Goal: Transaction & Acquisition: Download file/media

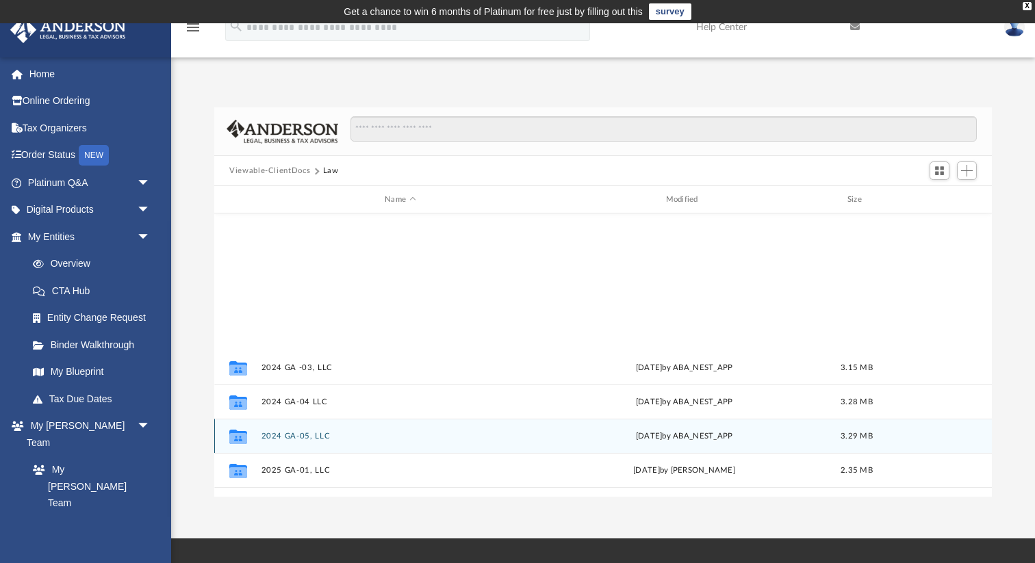
scroll to position [311, 777]
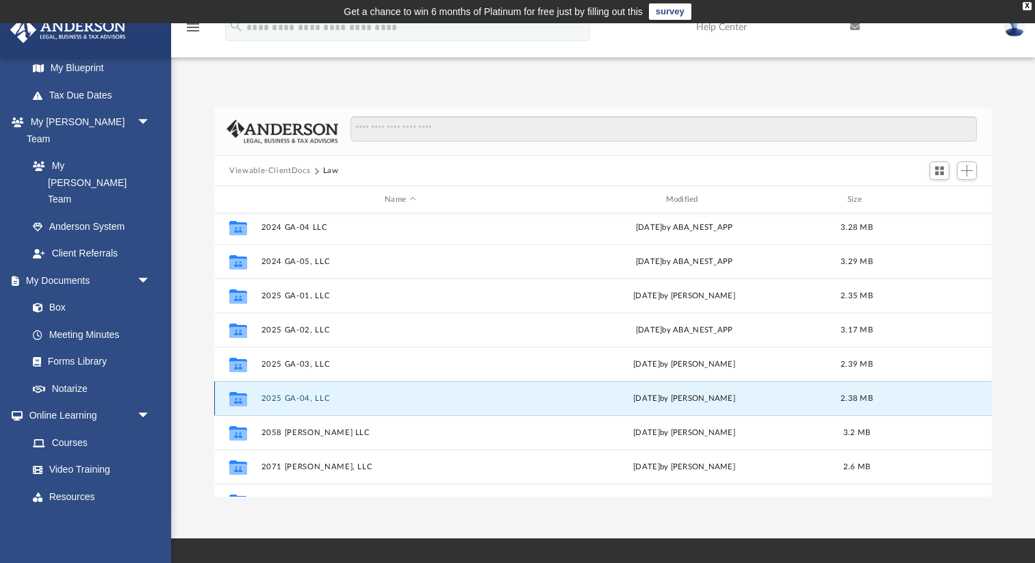
click at [292, 394] on button "2025 GA-04, LLC" at bounding box center [401, 398] width 278 height 9
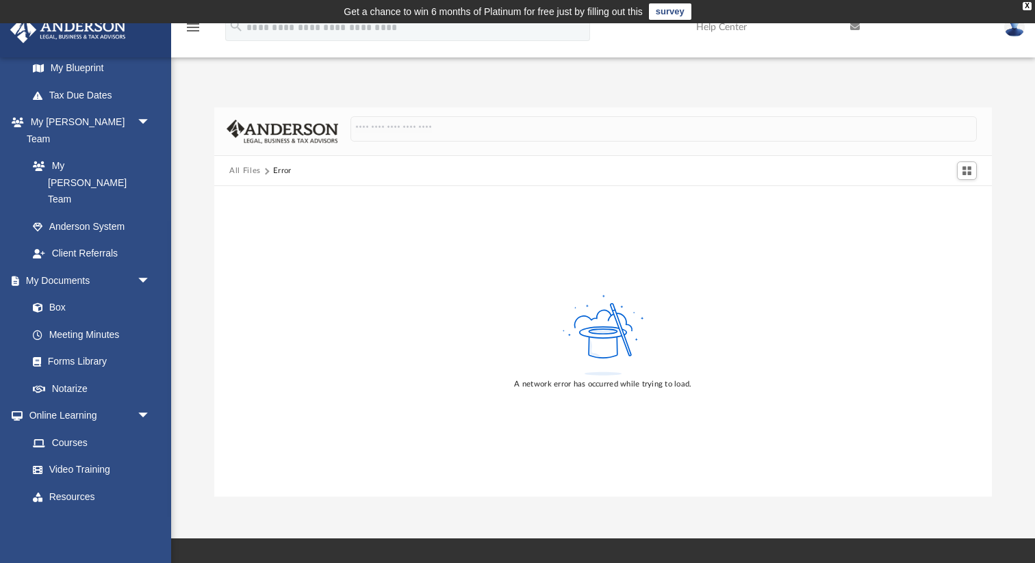
click at [240, 172] on button "All Files" at bounding box center [244, 171] width 31 height 12
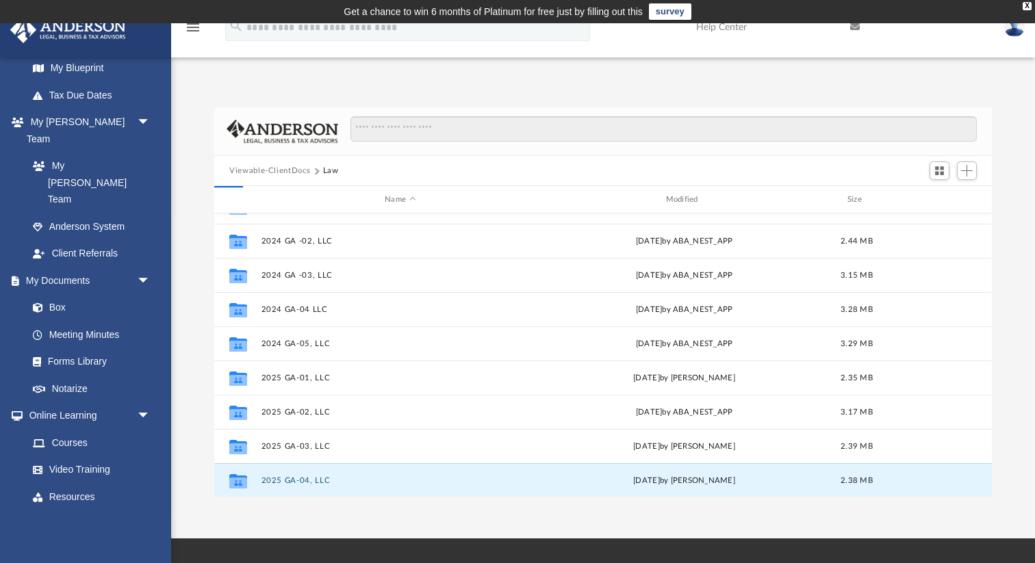
click at [240, 172] on button "Viewable-ClientDocs" at bounding box center [269, 171] width 81 height 12
click at [302, 481] on button "2025 GA-04, LLC" at bounding box center [401, 481] width 278 height 9
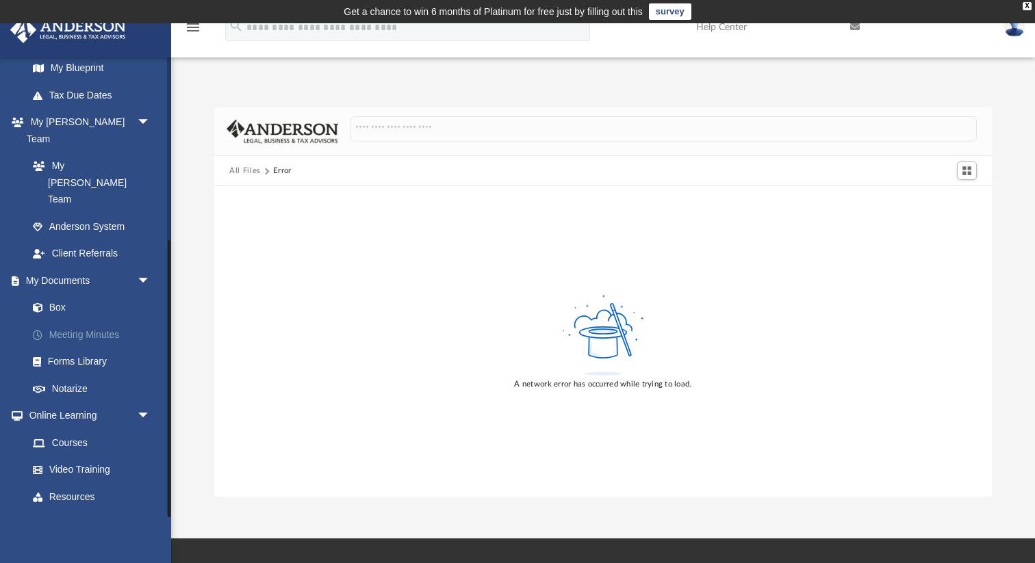
click at [87, 321] on link "Meeting Minutes" at bounding box center [95, 334] width 152 height 27
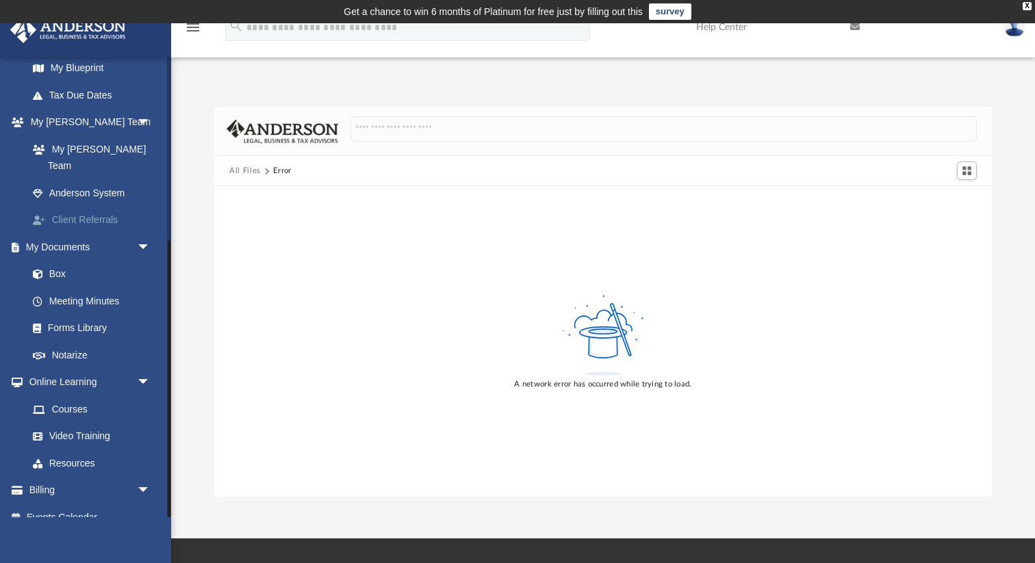
click at [80, 214] on link "Client Referrals" at bounding box center [95, 220] width 152 height 27
click at [80, 207] on link "Client Referrals" at bounding box center [95, 220] width 152 height 27
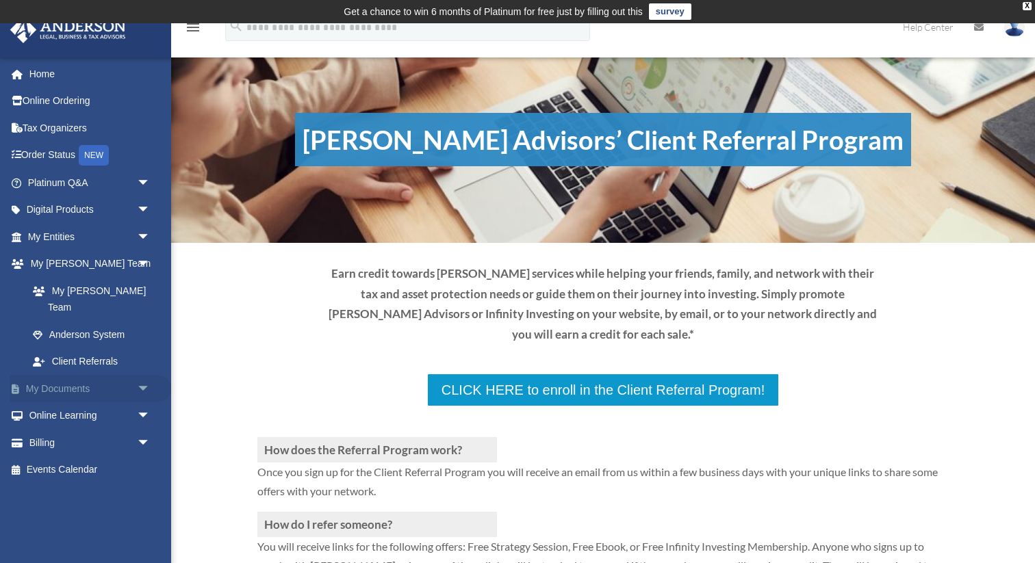
click at [51, 375] on link "My Documents arrow_drop_down" at bounding box center [91, 388] width 162 height 27
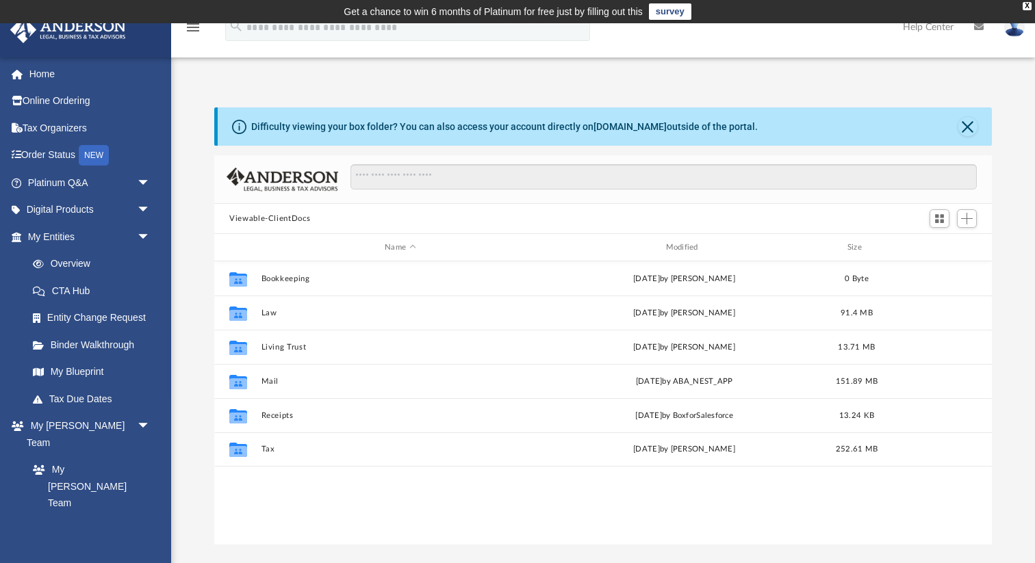
scroll to position [311, 777]
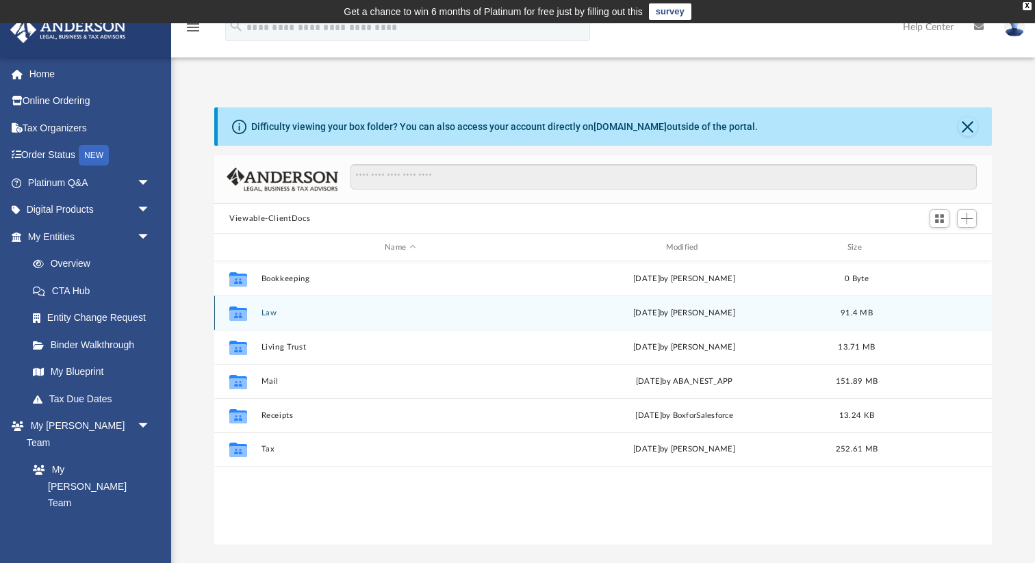
click at [270, 313] on button "Law" at bounding box center [401, 313] width 278 height 9
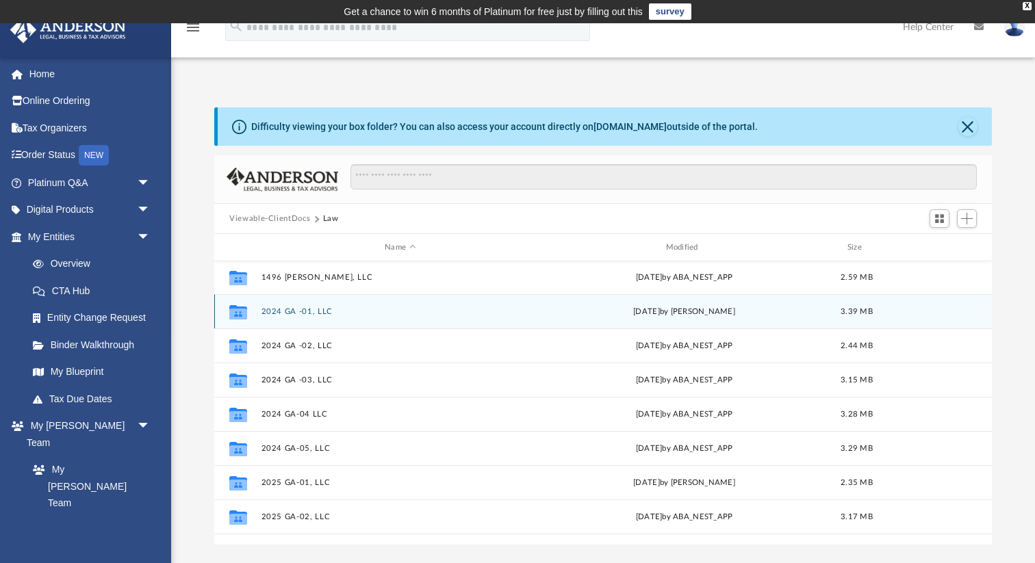
scroll to position [134, 0]
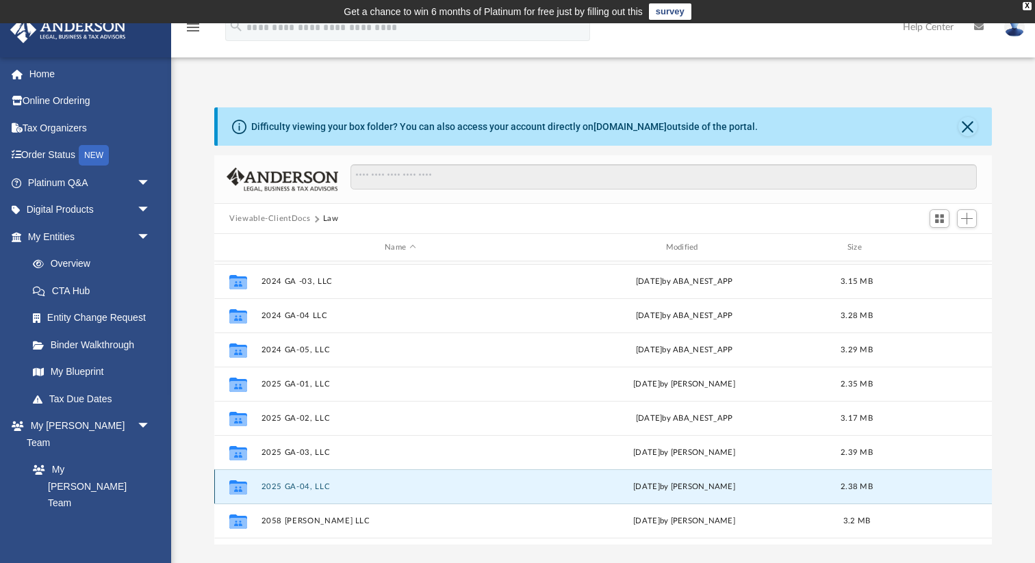
click at [299, 483] on button "2025 GA-04, LLC" at bounding box center [401, 487] width 278 height 9
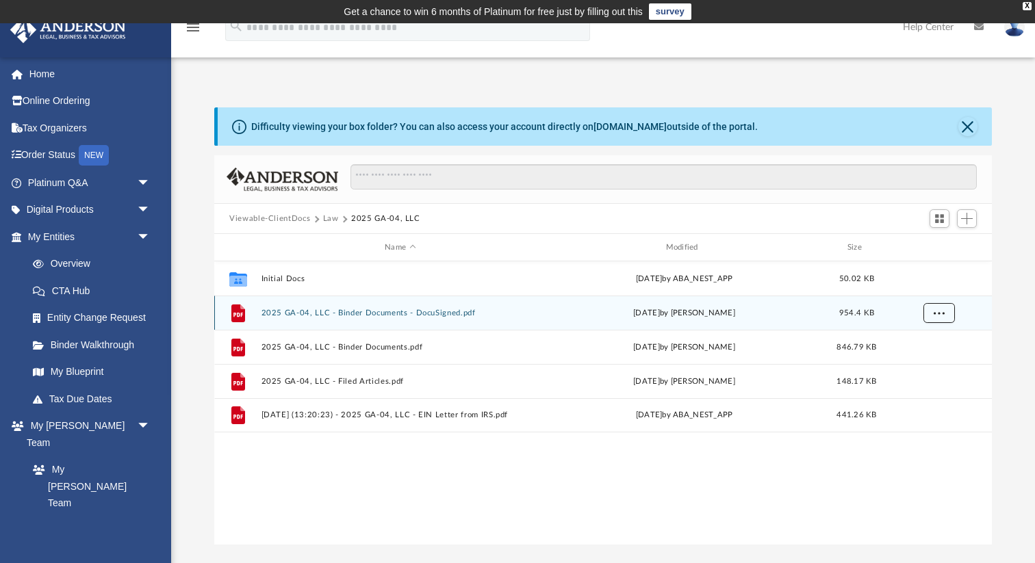
click at [939, 312] on span "More options" at bounding box center [939, 313] width 11 height 8
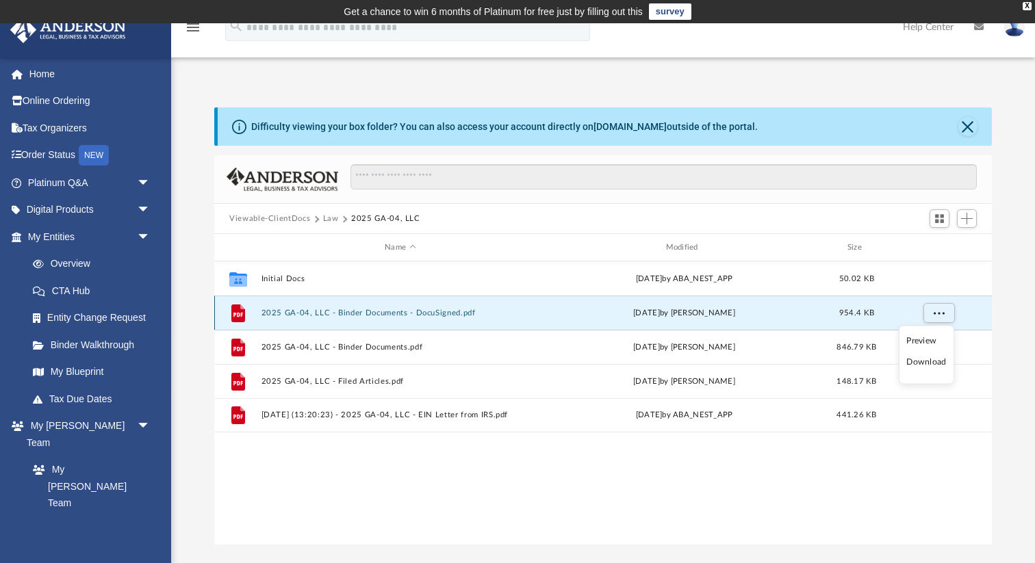
click at [737, 307] on div "Mon Aug 4 2025 by Samantha Turner" at bounding box center [685, 313] width 278 height 12
click at [937, 309] on span "More options" at bounding box center [939, 313] width 11 height 8
click at [934, 314] on span "More options" at bounding box center [939, 313] width 11 height 8
click at [332, 320] on div "File 2025 GA-04, LLC - Binder Documents - DocuSigned.pdf Mon Aug 4 2025 by Sama…" at bounding box center [603, 313] width 778 height 34
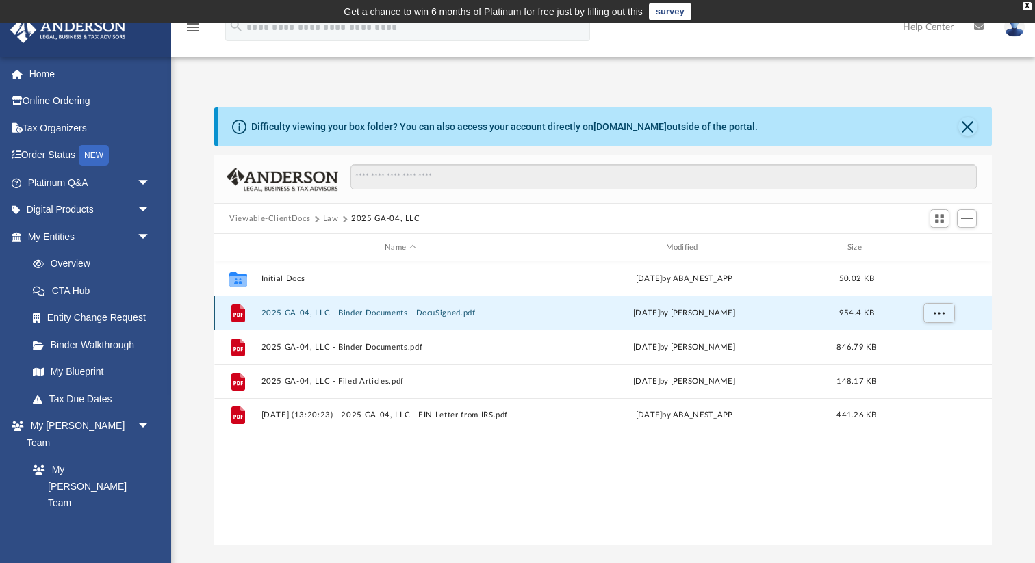
click at [334, 315] on button "2025 GA-04, LLC - Binder Documents - DocuSigned.pdf" at bounding box center [401, 313] width 278 height 9
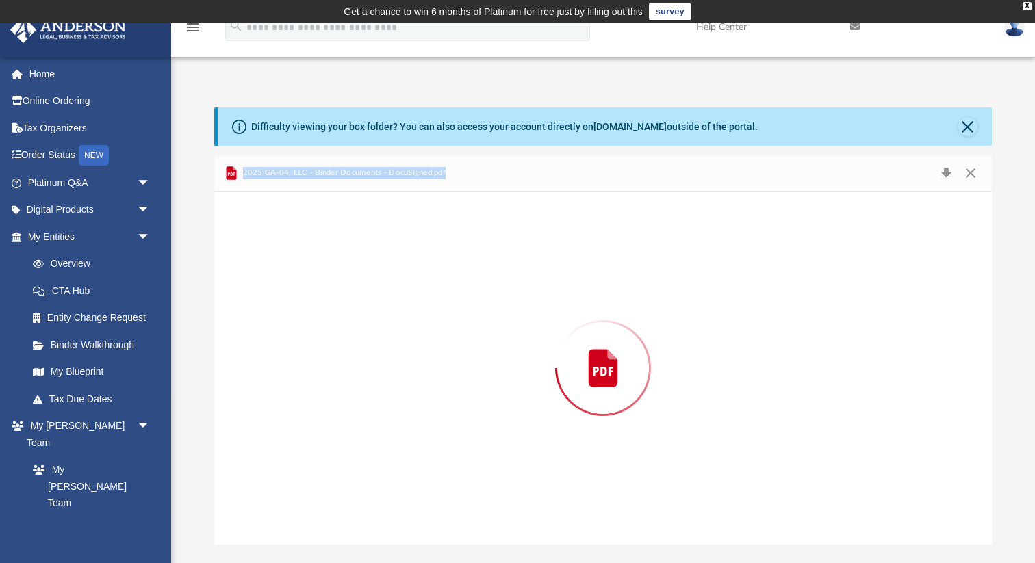
click at [334, 315] on div "Preview" at bounding box center [603, 368] width 778 height 353
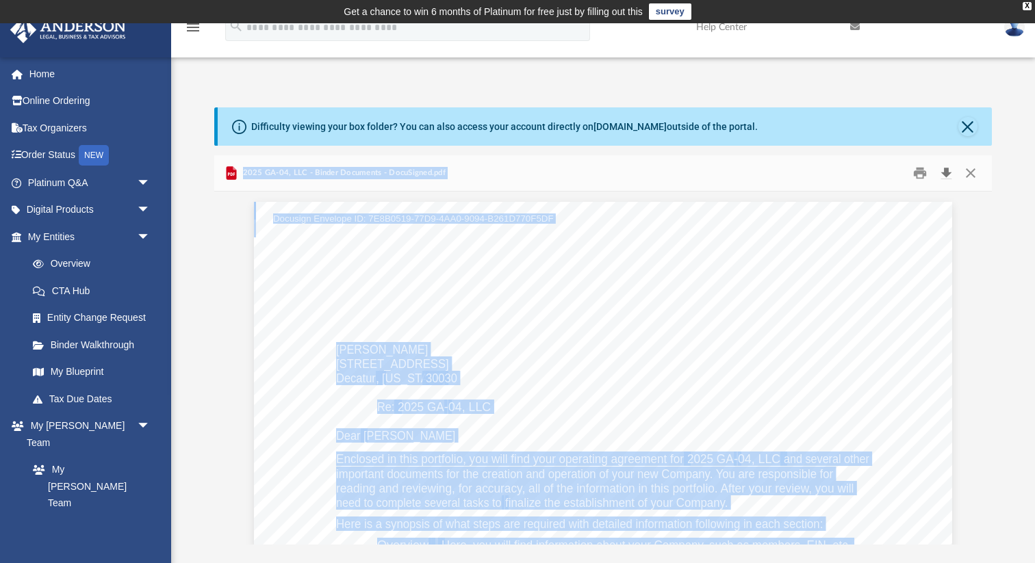
click at [945, 176] on button "Download" at bounding box center [946, 173] width 25 height 21
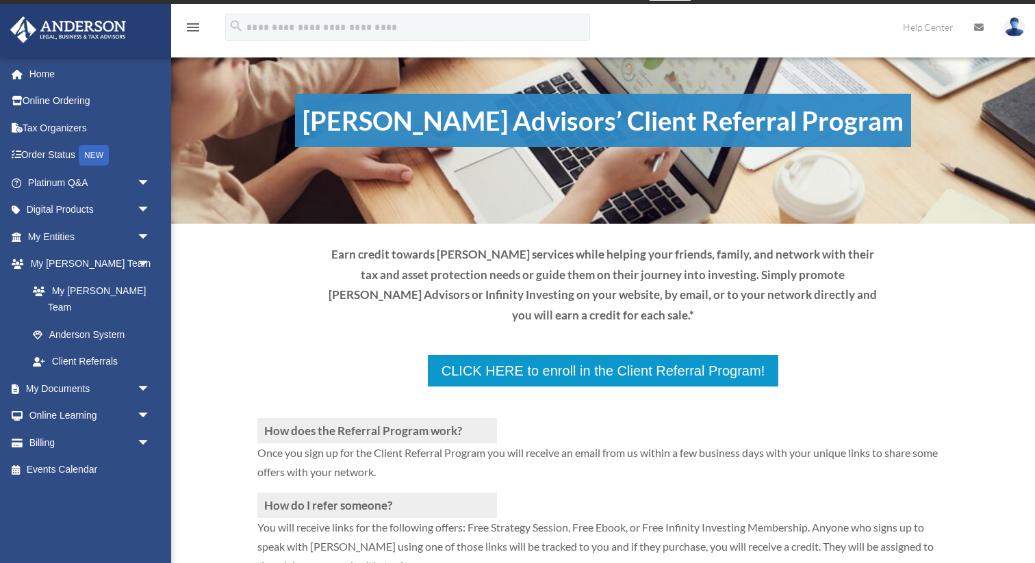
scroll to position [21, 0]
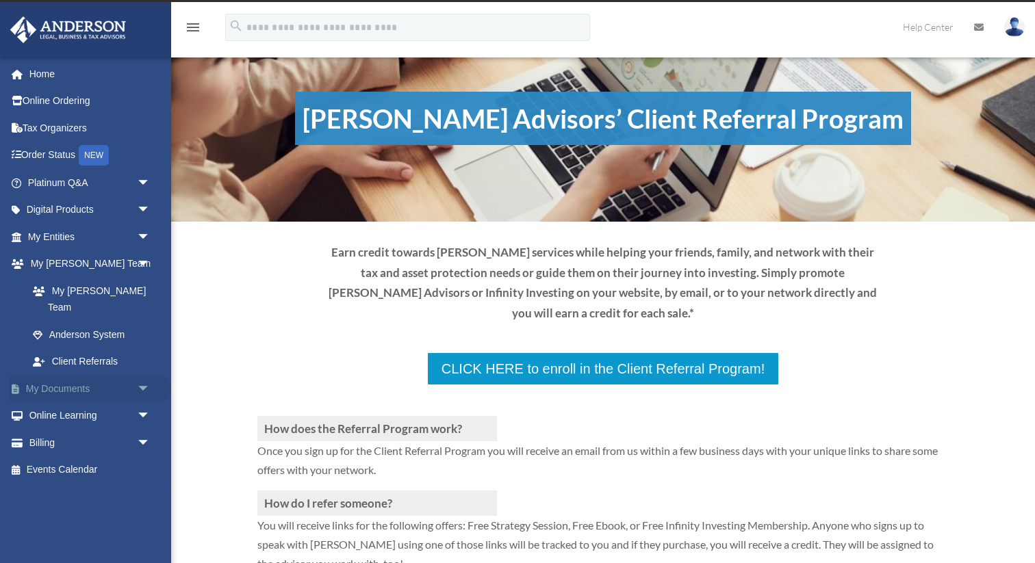
click at [72, 376] on link "My Documents arrow_drop_down" at bounding box center [91, 388] width 162 height 27
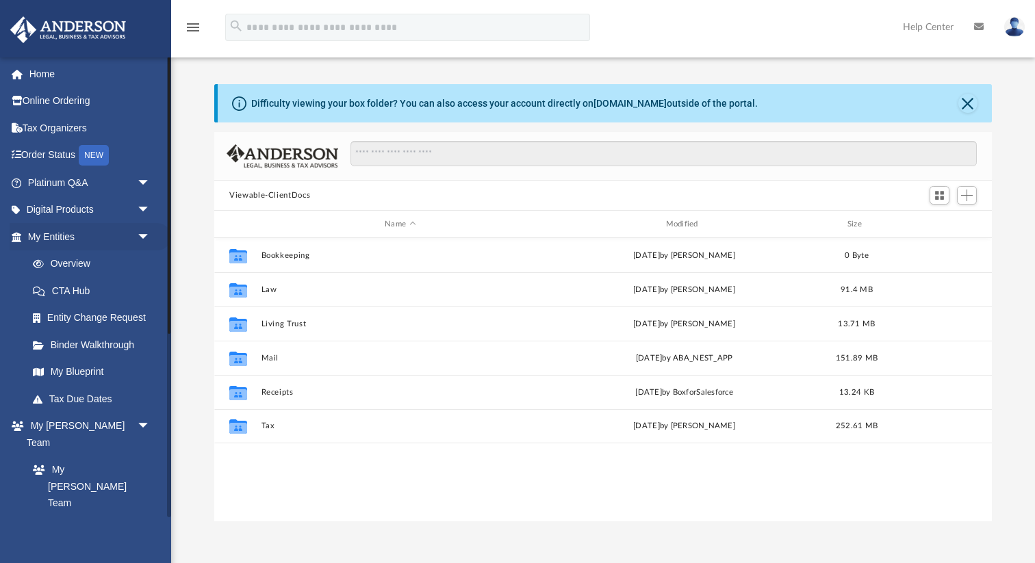
scroll to position [311, 777]
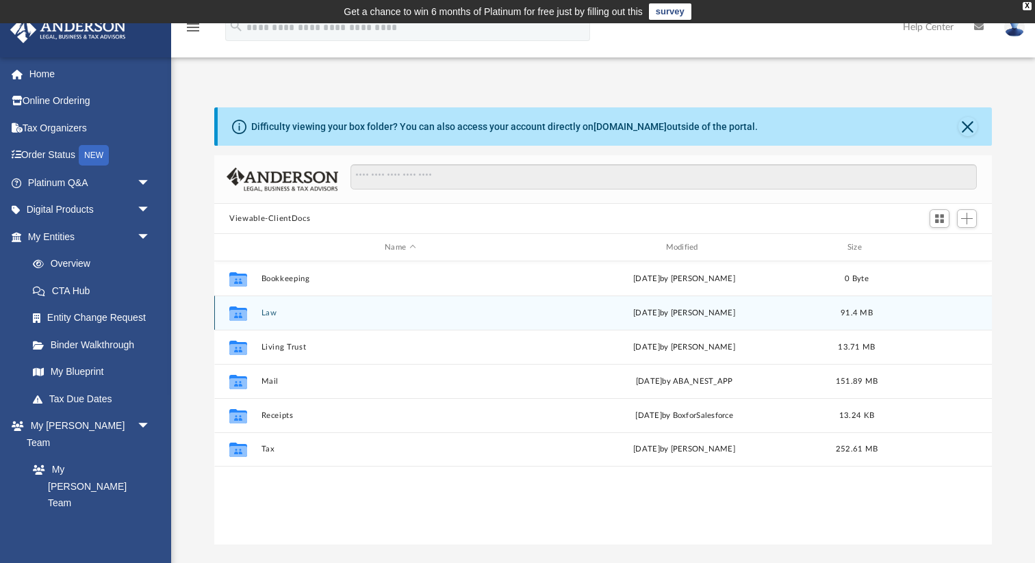
click at [271, 317] on div "Collaborated Folder Law Tue Aug 26 2025 by Amanda Drainas 91.4 MB" at bounding box center [603, 313] width 778 height 34
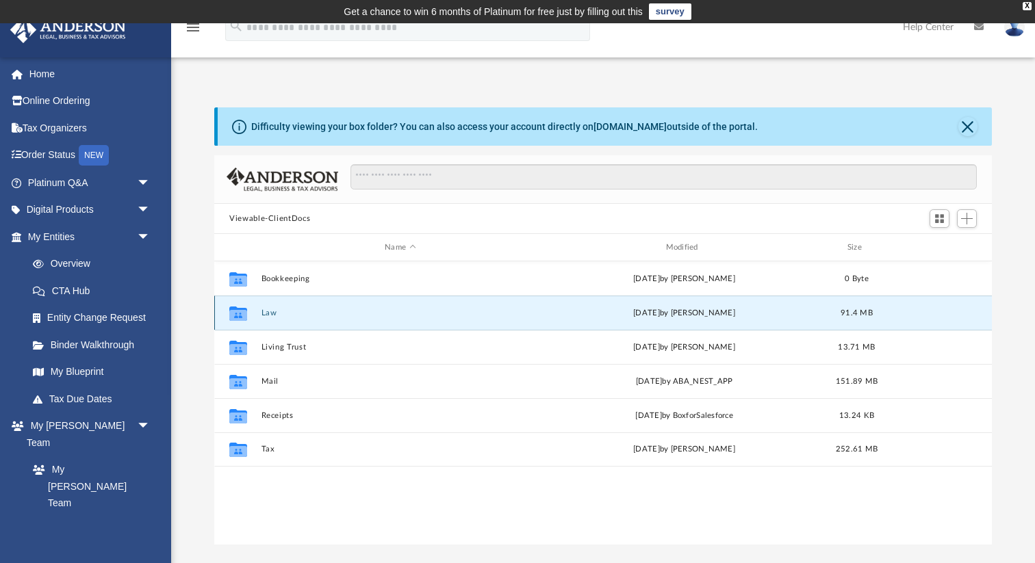
click at [270, 313] on button "Law" at bounding box center [401, 313] width 278 height 9
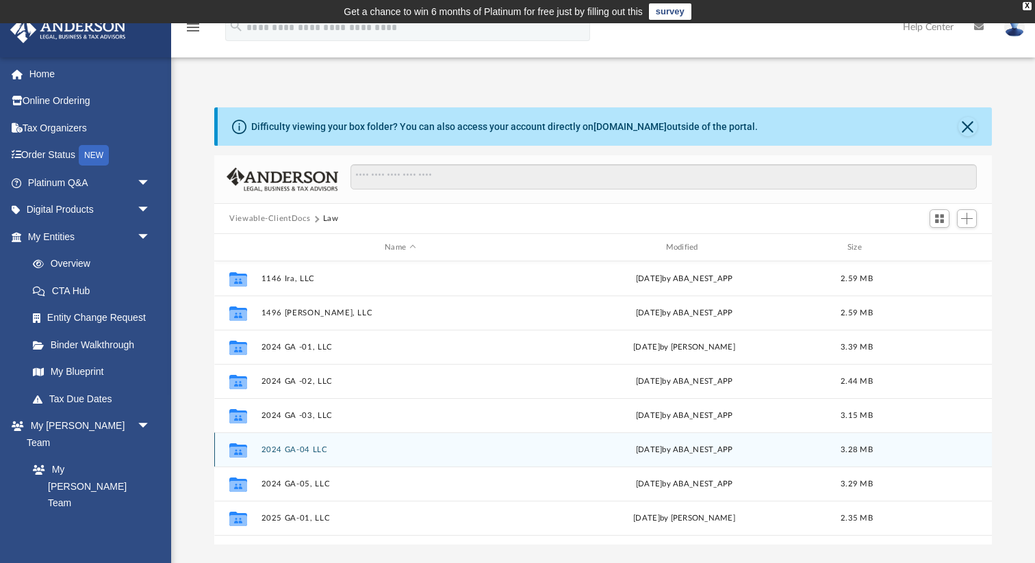
click at [292, 446] on button "2024 GA-04 LLC" at bounding box center [401, 450] width 278 height 9
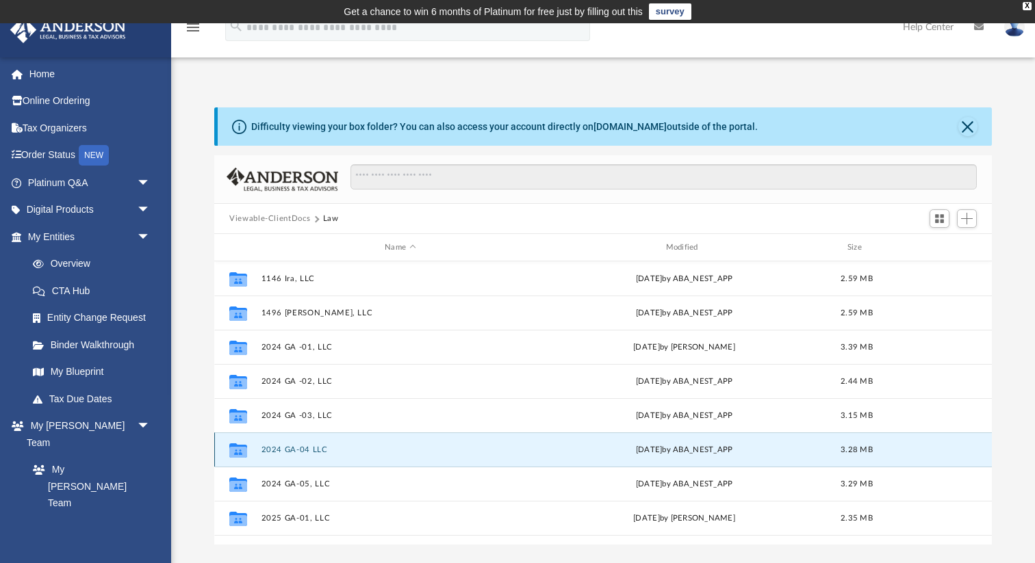
click at [292, 446] on button "2024 GA-04 LLC" at bounding box center [401, 450] width 278 height 9
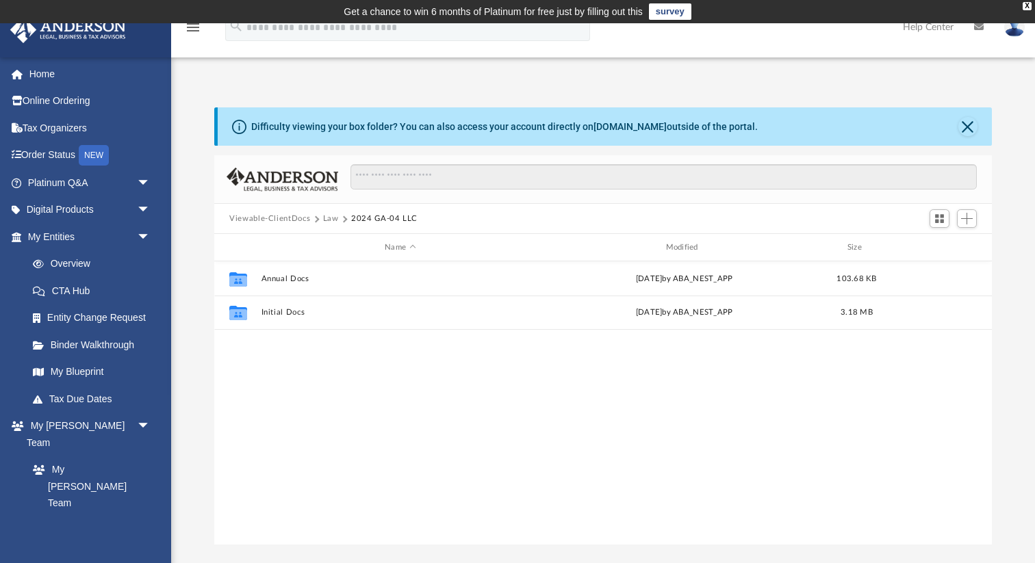
click at [326, 219] on button "Law" at bounding box center [331, 219] width 16 height 12
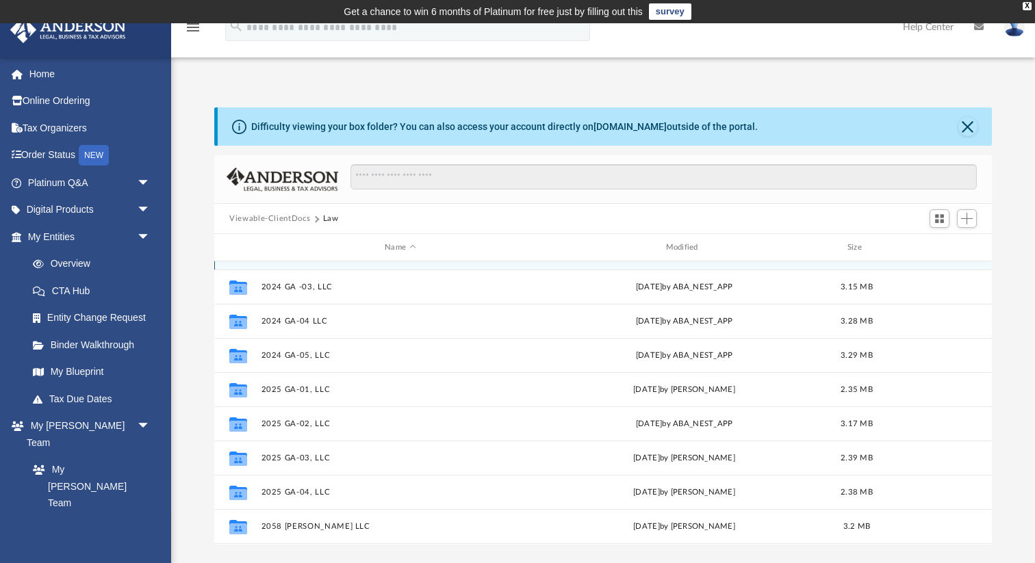
scroll to position [181, 0]
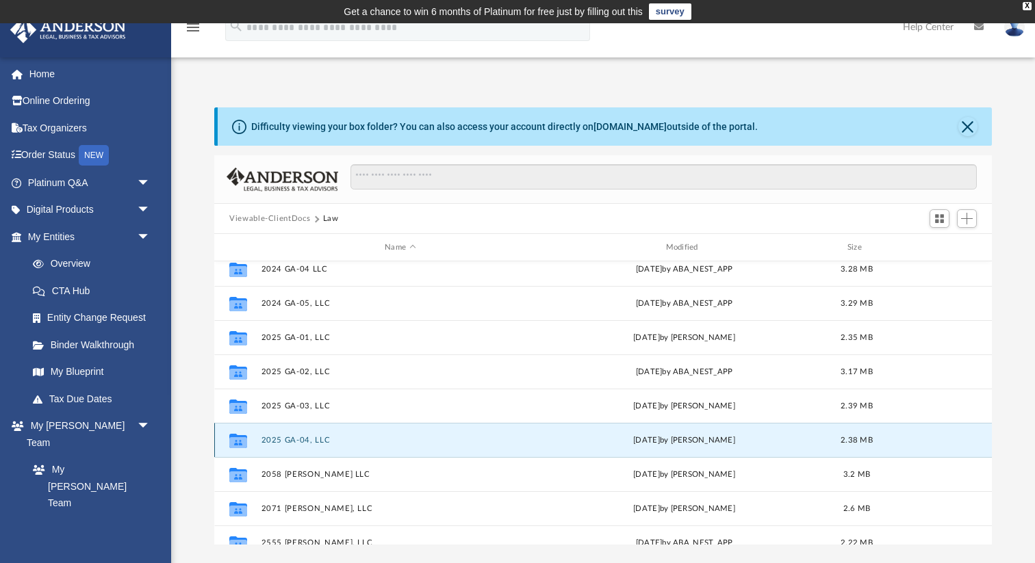
click at [301, 438] on button "2025 GA-04, LLC" at bounding box center [401, 440] width 278 height 9
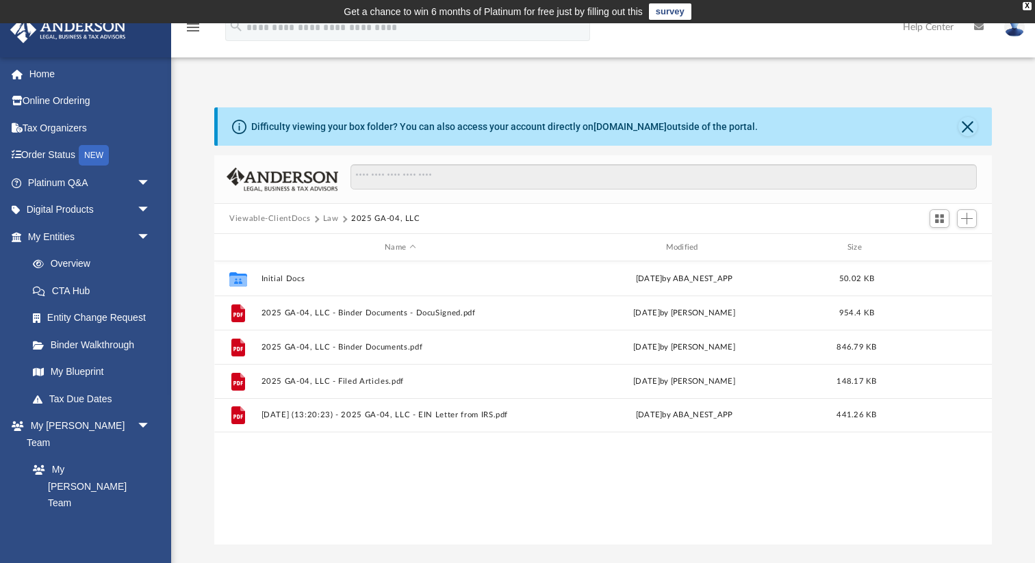
scroll to position [0, 0]
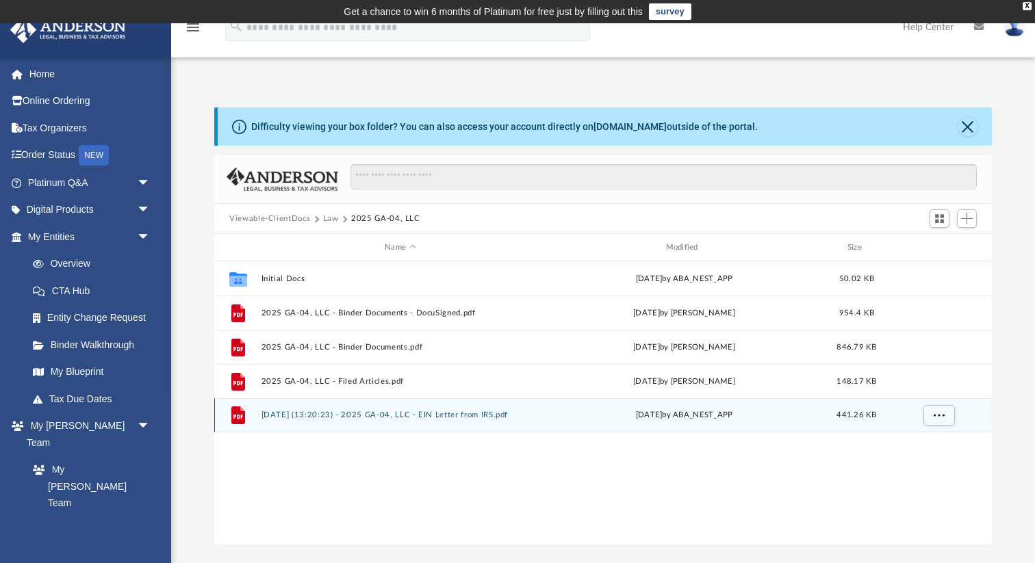
click at [490, 407] on div "File 2025.06.19 (13:20:23) - 2025 GA-04, LLC - EIN Letter from IRS.pdf Thu Jun …" at bounding box center [603, 415] width 778 height 34
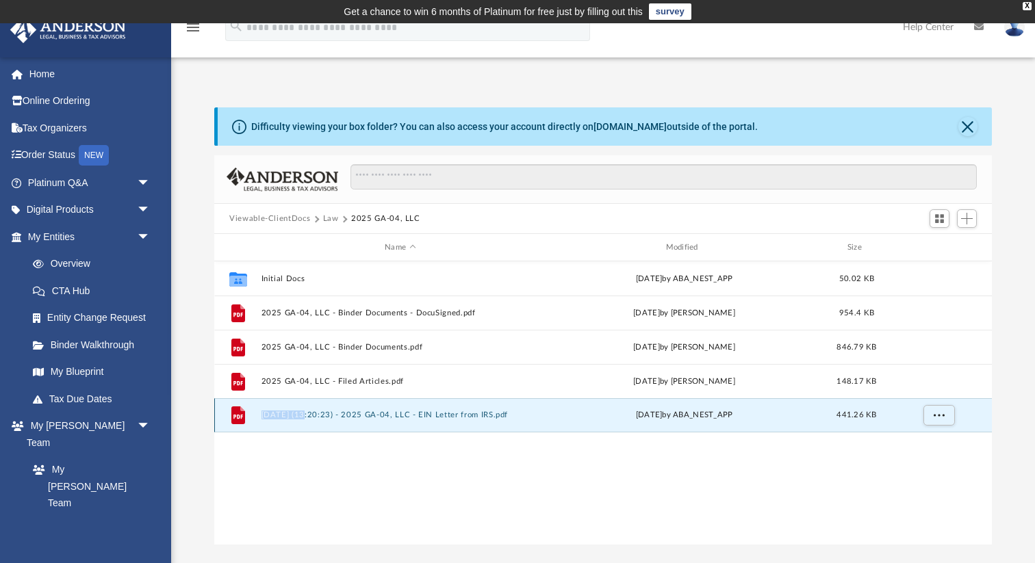
click at [490, 407] on div "File 2025.06.19 (13:20:23) - 2025 GA-04, LLC - EIN Letter from IRS.pdf Thu Jun …" at bounding box center [603, 415] width 778 height 34
click at [490, 416] on button "2025.06.19 (13:20:23) - 2025 GA-04, LLC - EIN Letter from IRS.pdf" at bounding box center [401, 415] width 278 height 9
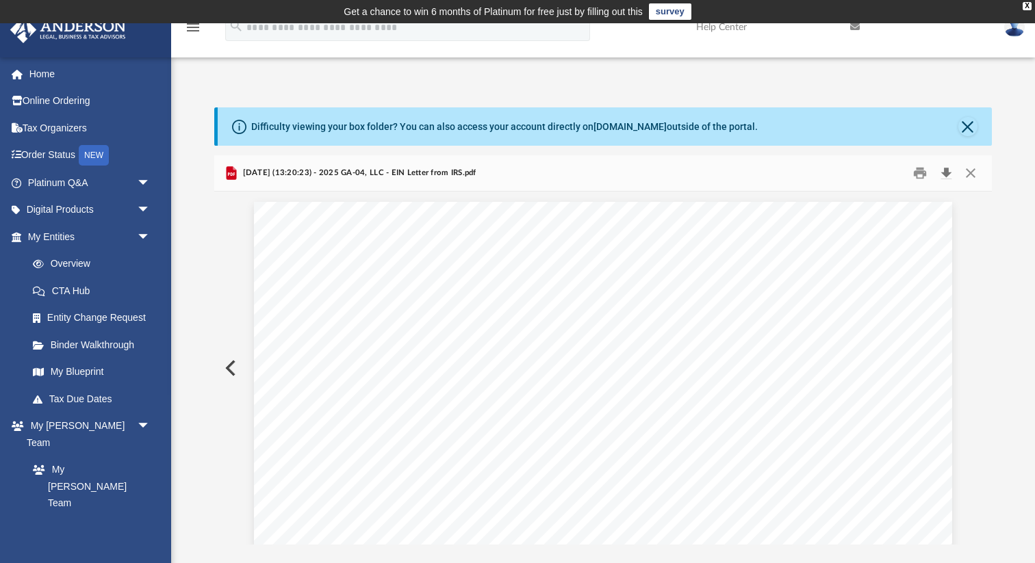
click at [946, 172] on button "Download" at bounding box center [946, 173] width 25 height 21
